Goal: Use online tool/utility

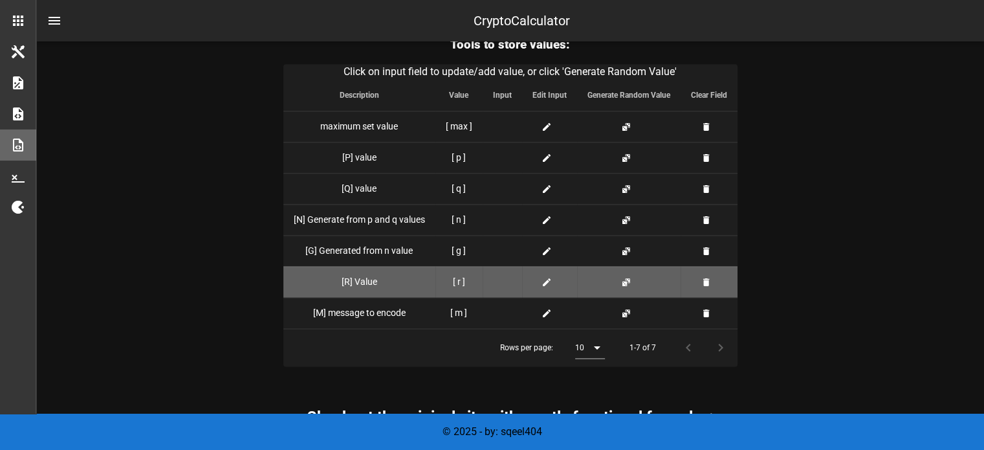
scroll to position [1674, 0]
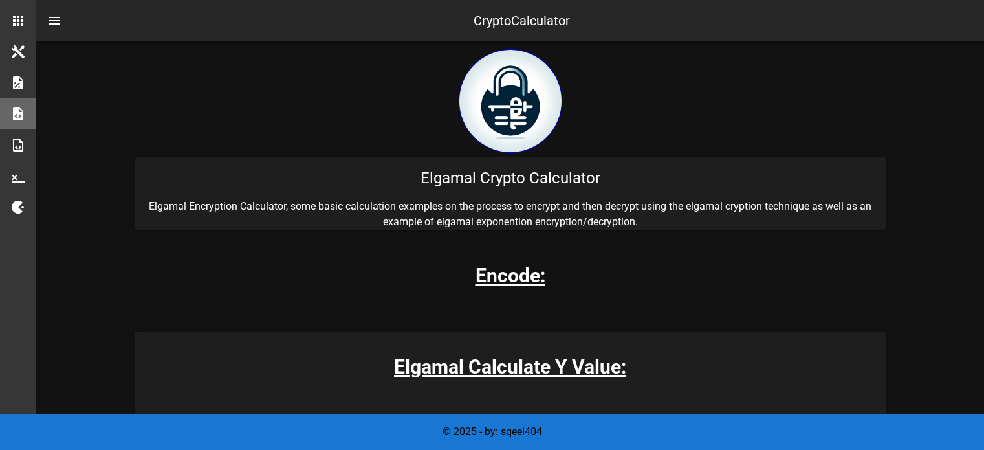
scroll to position [129, 0]
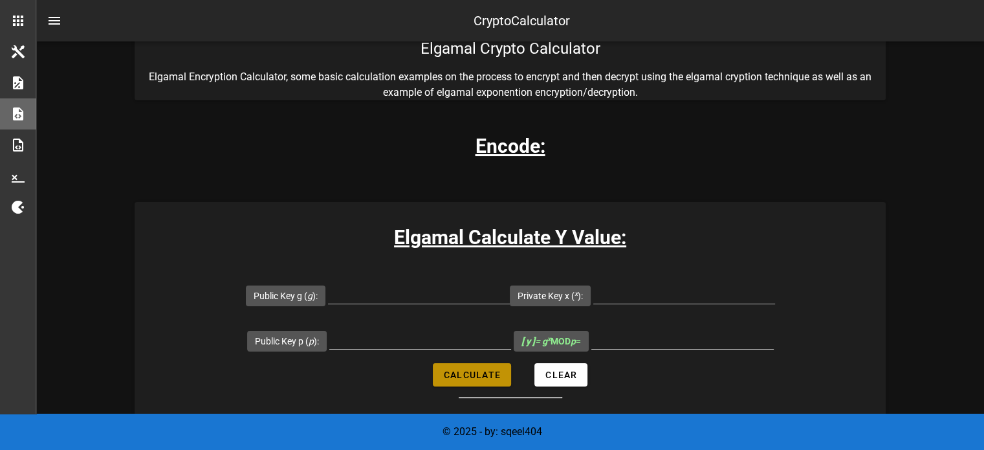
click at [484, 369] on span "Calculate" at bounding box center [472, 374] width 58 height 10
type input "All fields are required"
click at [494, 375] on span "Calculate" at bounding box center [472, 374] width 58 height 10
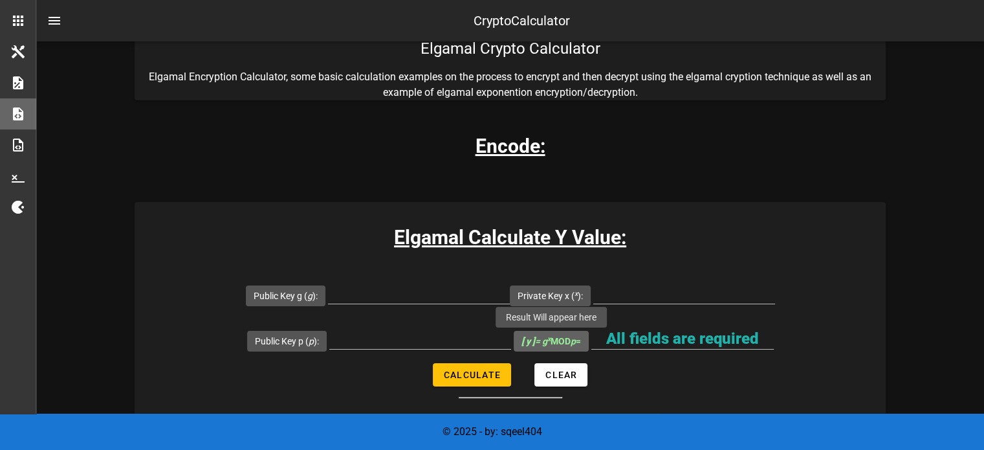
click at [547, 333] on span "[ y ] = g x MOD p =" at bounding box center [551, 341] width 60 height 21
click at [549, 343] on icon "[ y ] = g x" at bounding box center [535, 341] width 29 height 10
click at [591, 343] on input "All fields are required" at bounding box center [682, 338] width 182 height 21
drag, startPoint x: 359, startPoint y: 292, endPoint x: 400, endPoint y: 298, distance: 41.7
click at [360, 293] on input "Public Key g ( g ):" at bounding box center [419, 293] width 182 height 21
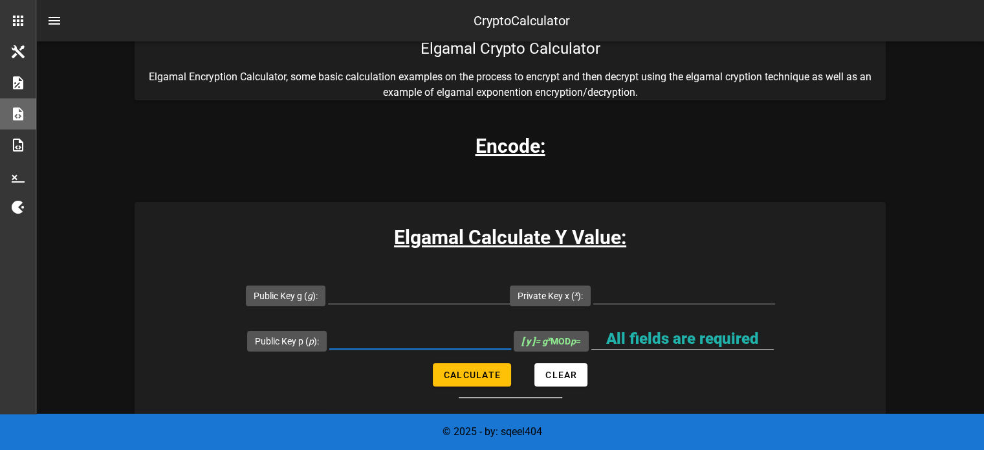
click at [459, 345] on input "Public Key p ( p ):" at bounding box center [420, 338] width 182 height 21
click at [636, 288] on input "Private Key x ( x ):" at bounding box center [684, 293] width 182 height 21
click at [651, 341] on input "All fields are required" at bounding box center [682, 338] width 182 height 21
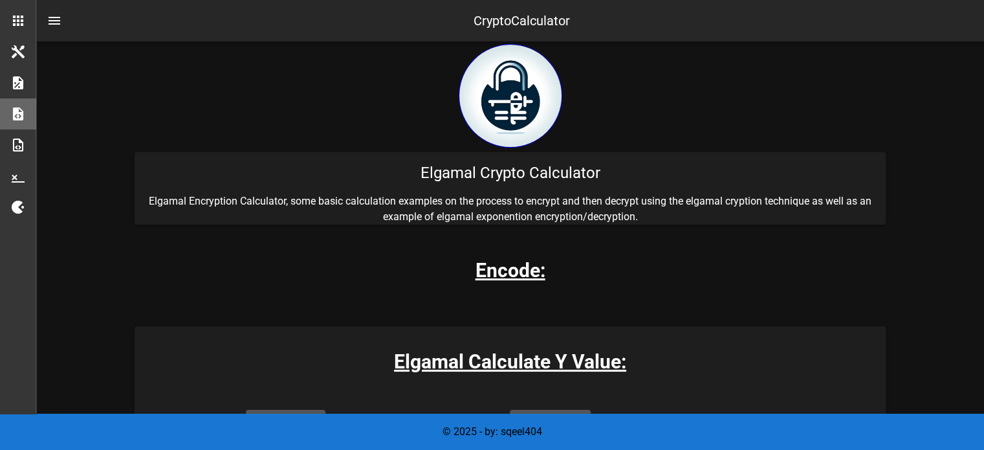
scroll to position [0, 0]
